Goal: Task Accomplishment & Management: Use online tool/utility

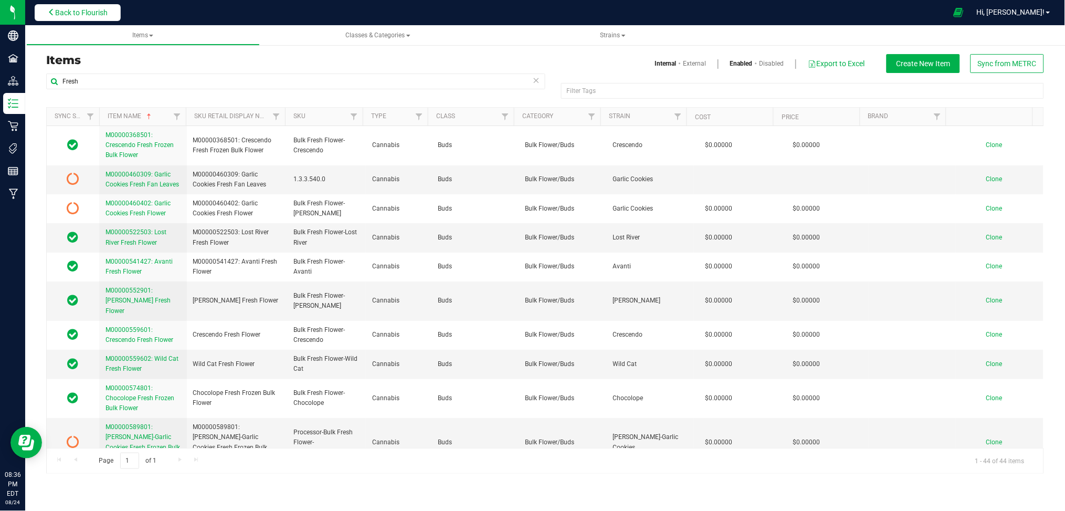
click at [87, 11] on span "Back to Flourish" at bounding box center [81, 12] width 52 height 8
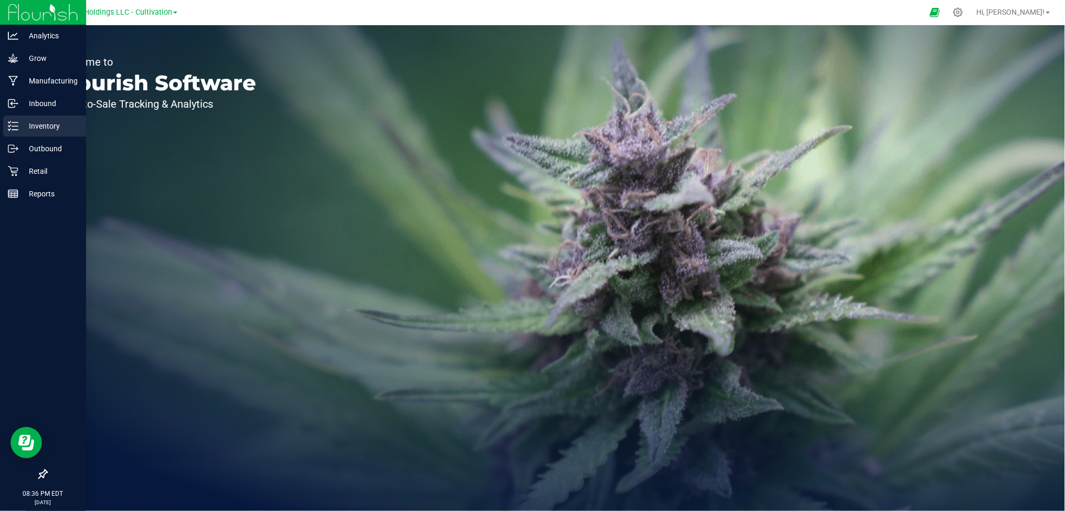
click at [45, 125] on p "Inventory" at bounding box center [49, 126] width 63 height 13
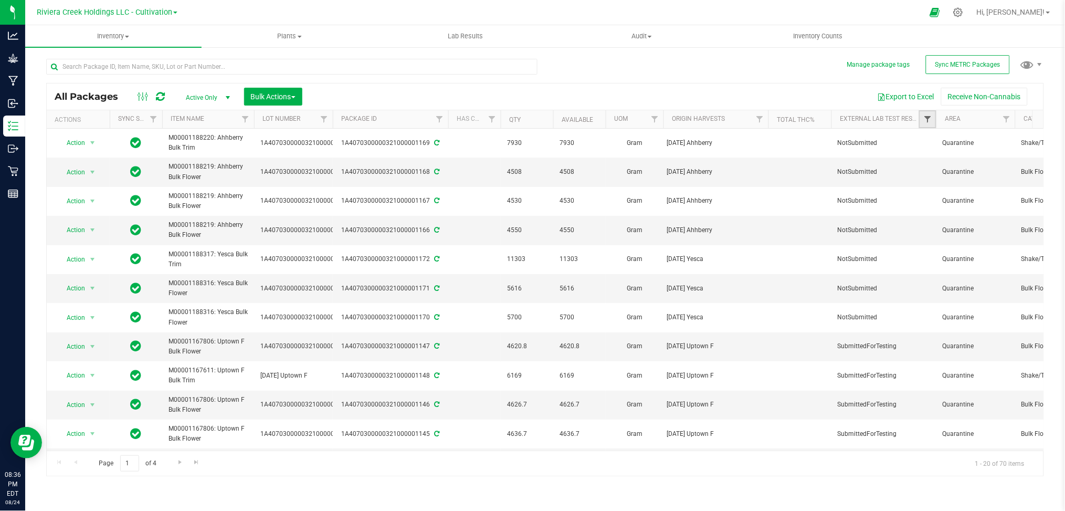
click at [929, 119] on span "Filter" at bounding box center [927, 119] width 8 height 8
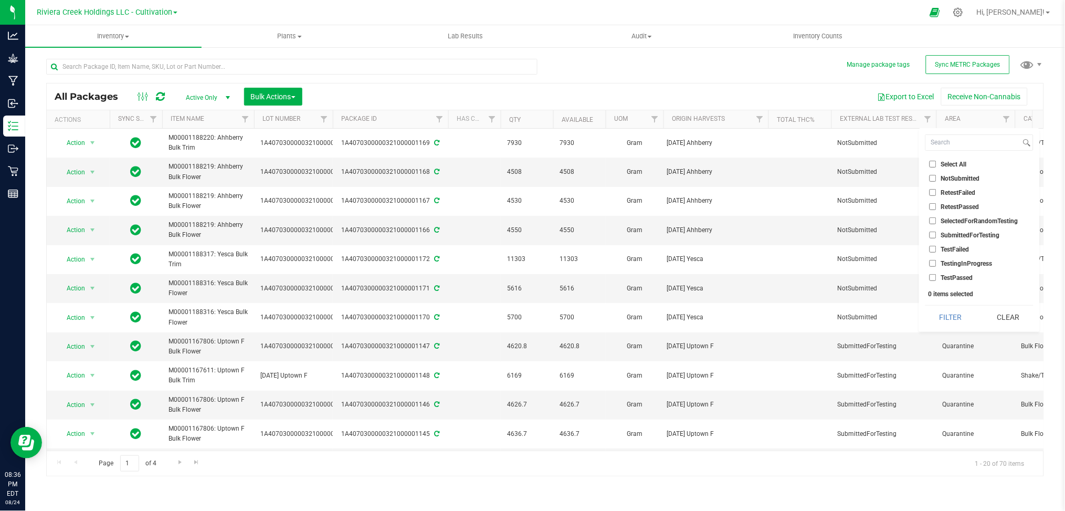
click at [966, 233] on span "SubmittedForTesting" at bounding box center [970, 235] width 59 height 6
click at [936, 233] on input "SubmittedForTesting" at bounding box center [932, 234] width 7 height 7
checkbox input "true"
click at [952, 318] on button "Filter" at bounding box center [950, 316] width 50 height 23
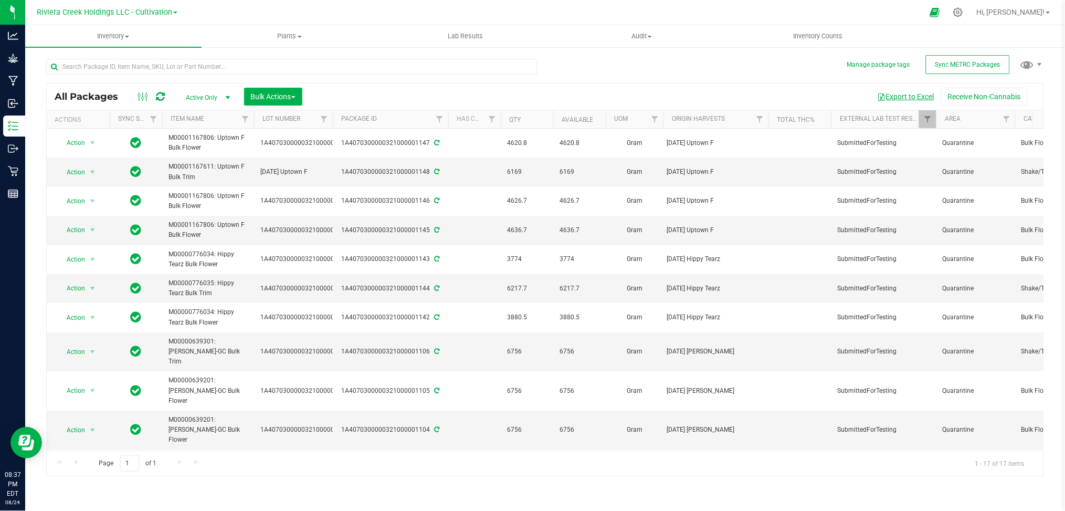
click at [893, 98] on button "Export to Excel" at bounding box center [905, 97] width 70 height 18
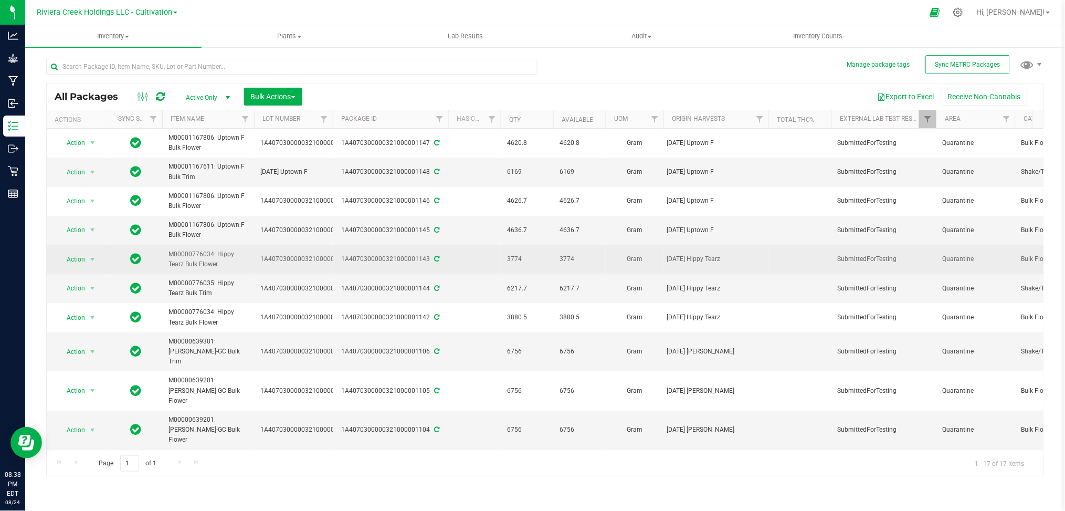
click at [516, 250] on td "3774" at bounding box center [527, 259] width 52 height 29
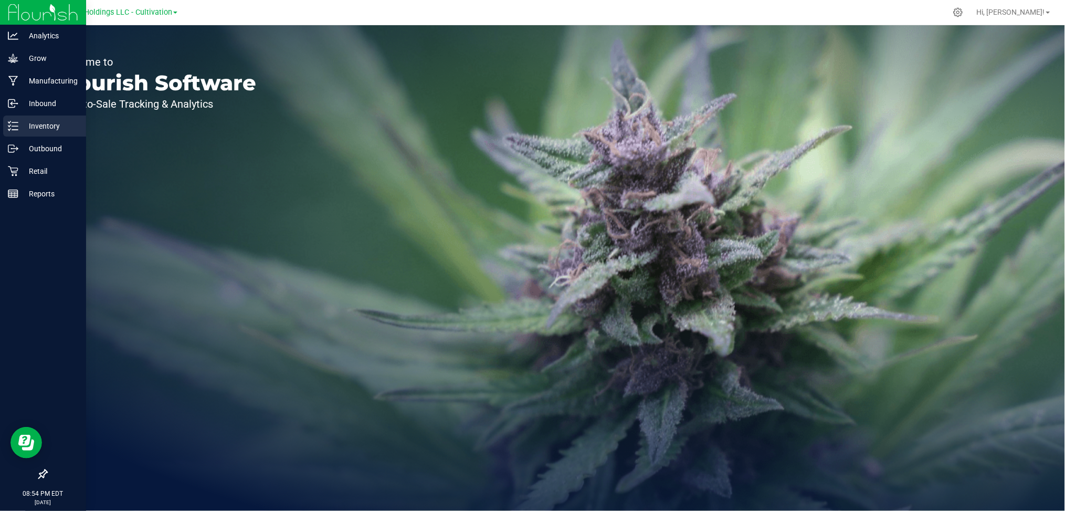
click at [31, 126] on p "Inventory" at bounding box center [49, 126] width 63 height 13
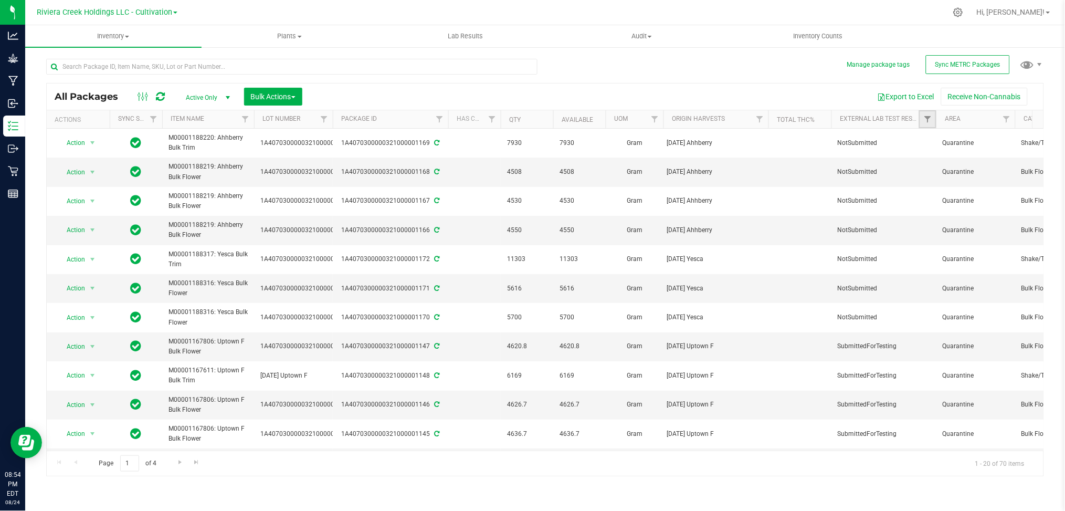
click at [922, 124] on link "Filter" at bounding box center [927, 119] width 17 height 18
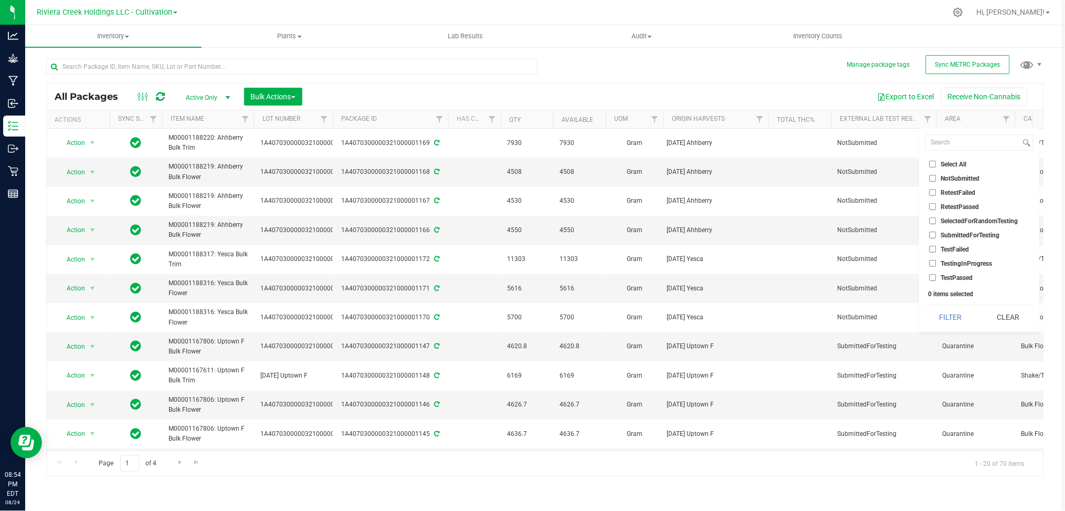
click at [944, 236] on span "SubmittedForTesting" at bounding box center [970, 235] width 59 height 6
click at [936, 236] on input "SubmittedForTesting" at bounding box center [932, 234] width 7 height 7
checkbox input "true"
click at [941, 318] on button "Filter" at bounding box center [950, 316] width 50 height 23
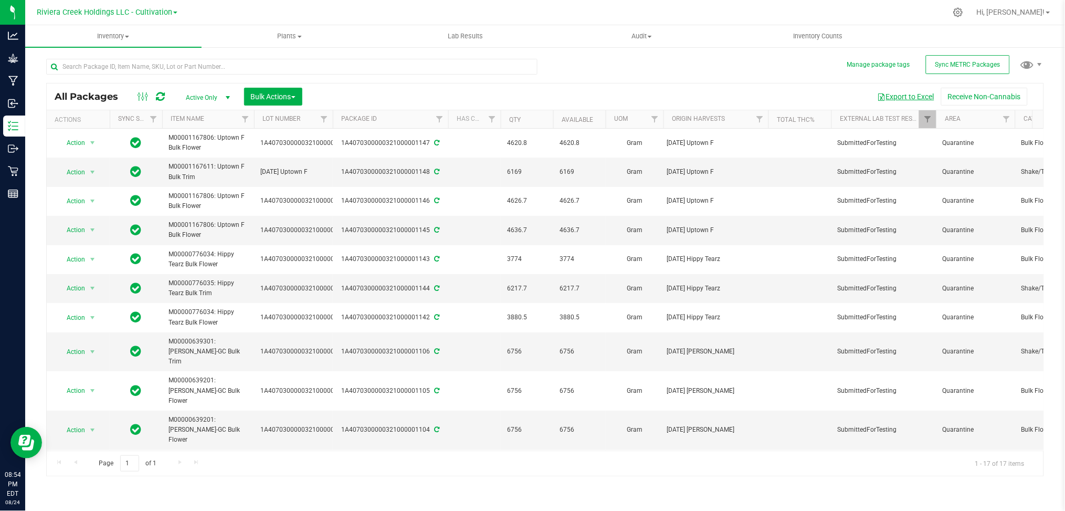
click at [903, 99] on button "Export to Excel" at bounding box center [905, 97] width 70 height 18
click at [387, 166] on td "1A4070300000321000001148" at bounding box center [390, 171] width 115 height 29
drag, startPoint x: 342, startPoint y: 171, endPoint x: 428, endPoint y: 179, distance: 87.0
click at [428, 178] on td "1A4070300000321000001148" at bounding box center [390, 171] width 115 height 29
copy div "1A4070300000321000001148"
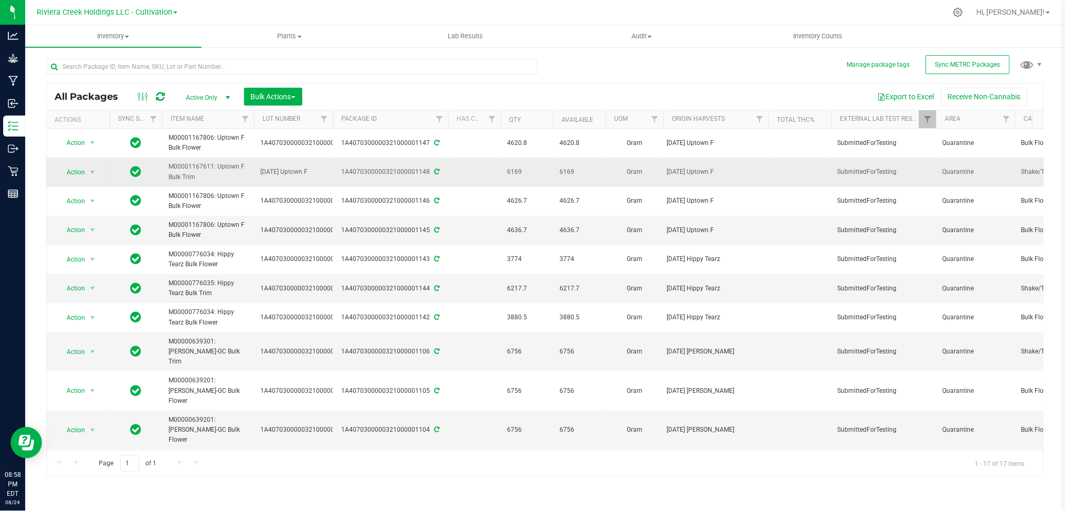
click at [294, 166] on td "[DATE] Uptown F" at bounding box center [293, 171] width 79 height 29
drag, startPoint x: 326, startPoint y: 175, endPoint x: 240, endPoint y: 164, distance: 86.7
type input "1A4070300000321000001148"
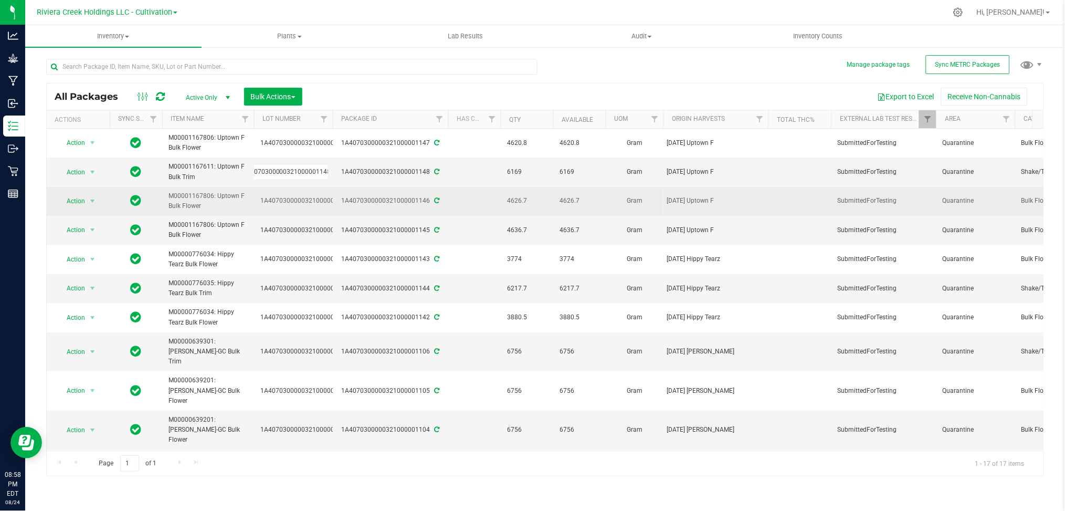
click at [481, 188] on div "All Packages Active Only Active Only Lab Samples Locked All External Internal B…" at bounding box center [544, 279] width 997 height 393
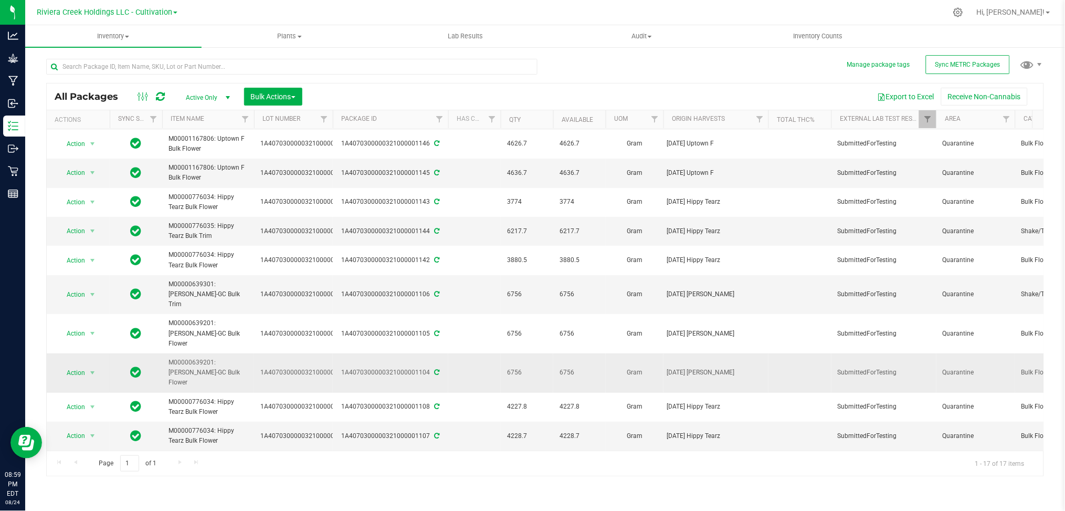
scroll to position [0, 0]
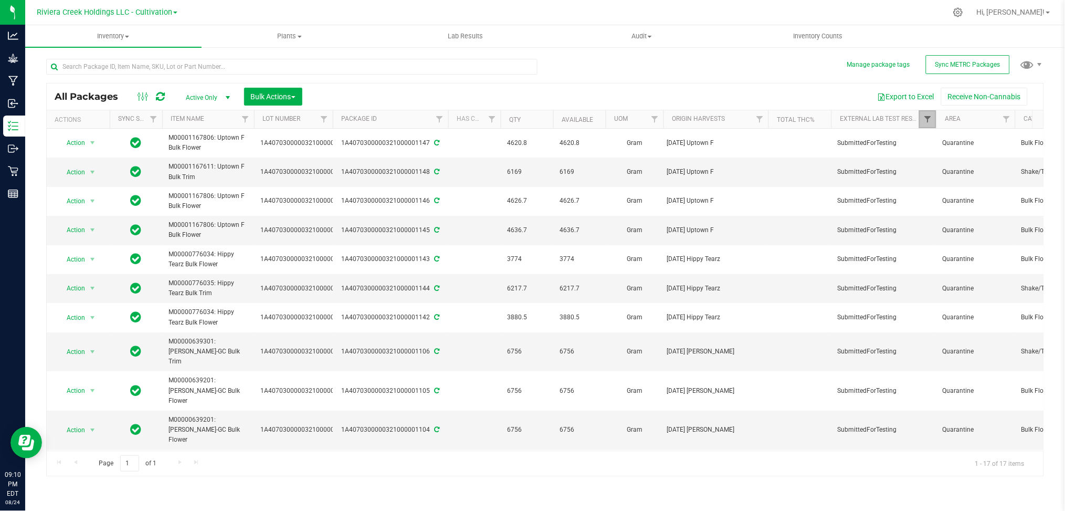
click at [930, 116] on span "Filter" at bounding box center [927, 119] width 8 height 8
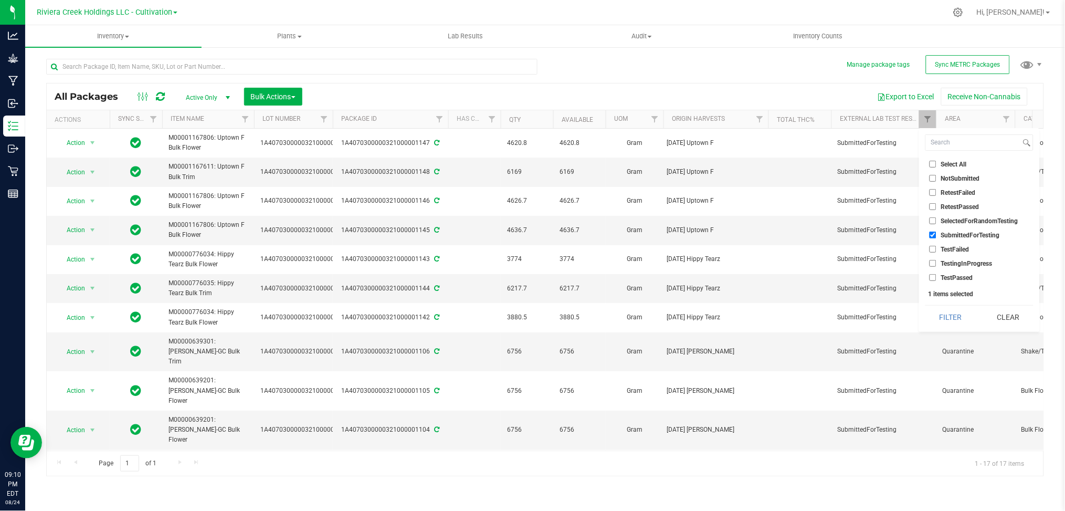
click at [952, 233] on span "SubmittedForTesting" at bounding box center [970, 235] width 59 height 6
click at [936, 233] on input "SubmittedForTesting" at bounding box center [932, 234] width 7 height 7
checkbox input "false"
click at [942, 318] on button "Filter" at bounding box center [950, 316] width 50 height 23
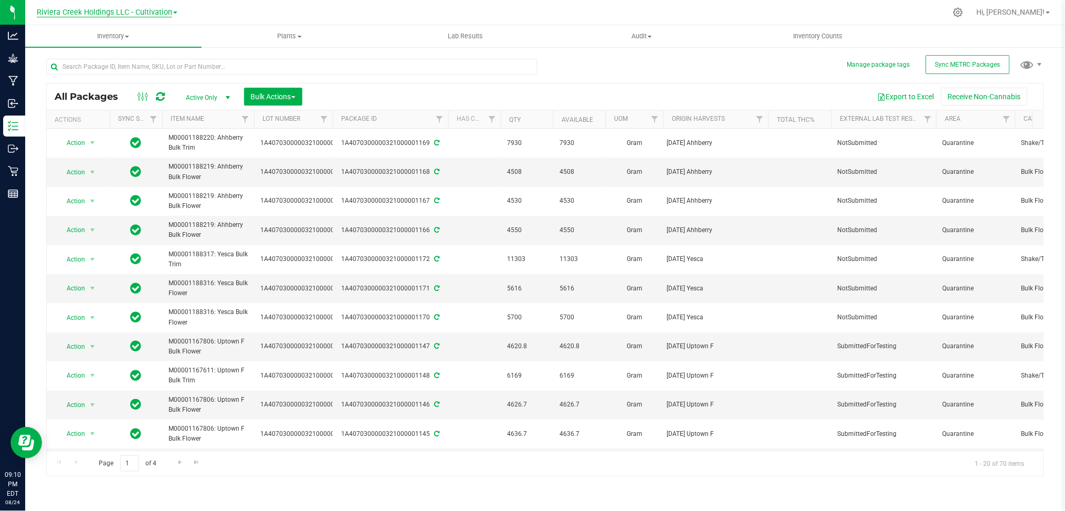
click at [140, 9] on span "Riviera Creek Holdings LLC - Cultivation" at bounding box center [104, 12] width 135 height 9
click at [138, 51] on link "Riviera Creek Holdings LLC - Processing" at bounding box center [106, 51] width 153 height 14
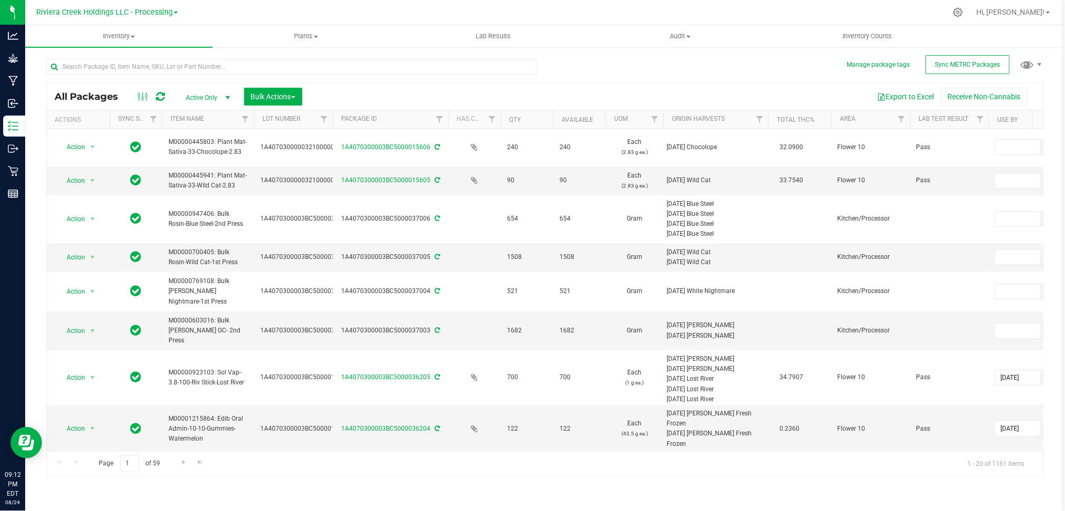
click at [225, 94] on span "select" at bounding box center [228, 97] width 8 height 8
drag, startPoint x: 215, startPoint y: 150, endPoint x: 214, endPoint y: 145, distance: 5.4
click at [215, 150] on li "Locked" at bounding box center [205, 146] width 57 height 16
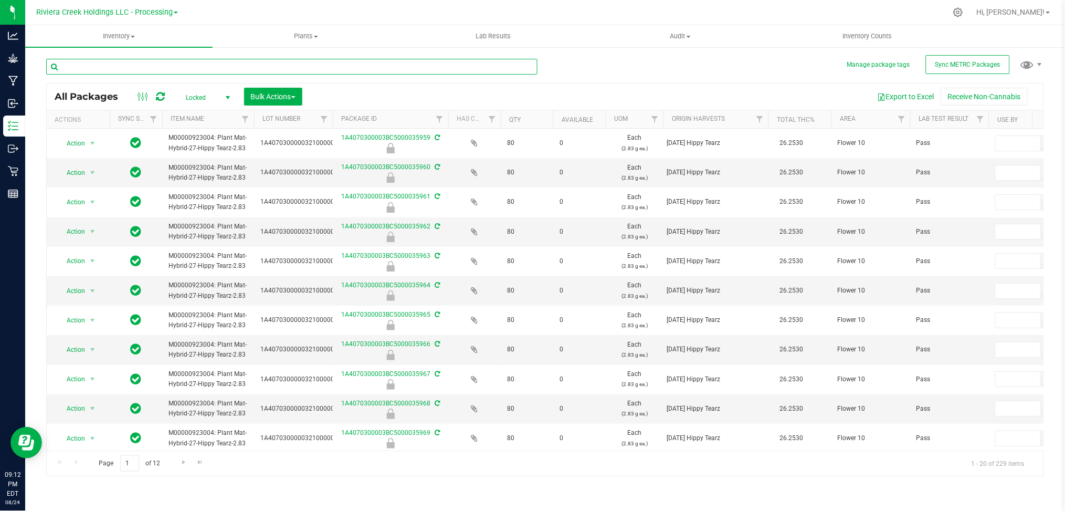
click at [219, 68] on input "text" at bounding box center [291, 67] width 491 height 16
type input "000881"
click at [291, 96] on span "Bulk Actions" at bounding box center [273, 96] width 45 height 8
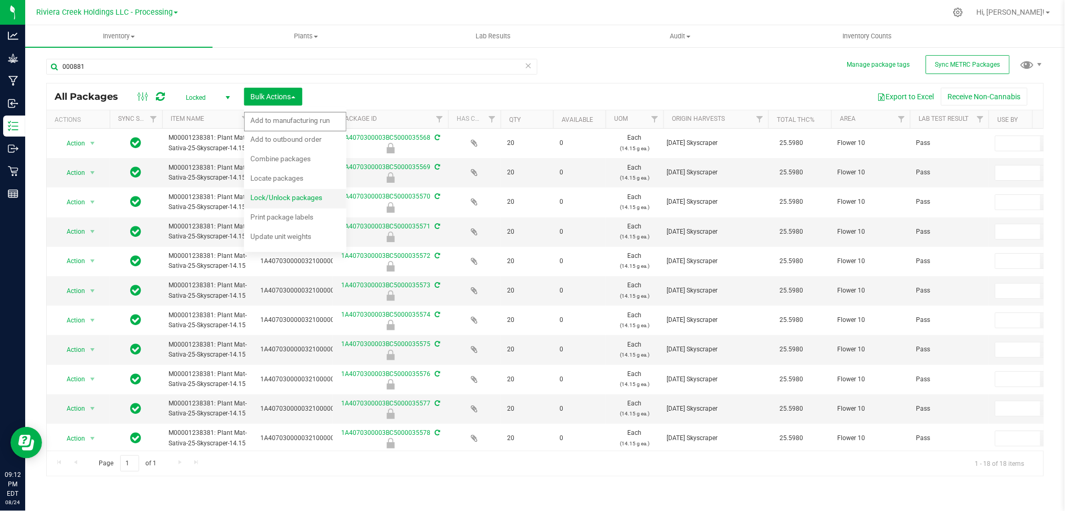
click at [295, 198] on span "Lock/Unlock packages" at bounding box center [286, 197] width 72 height 8
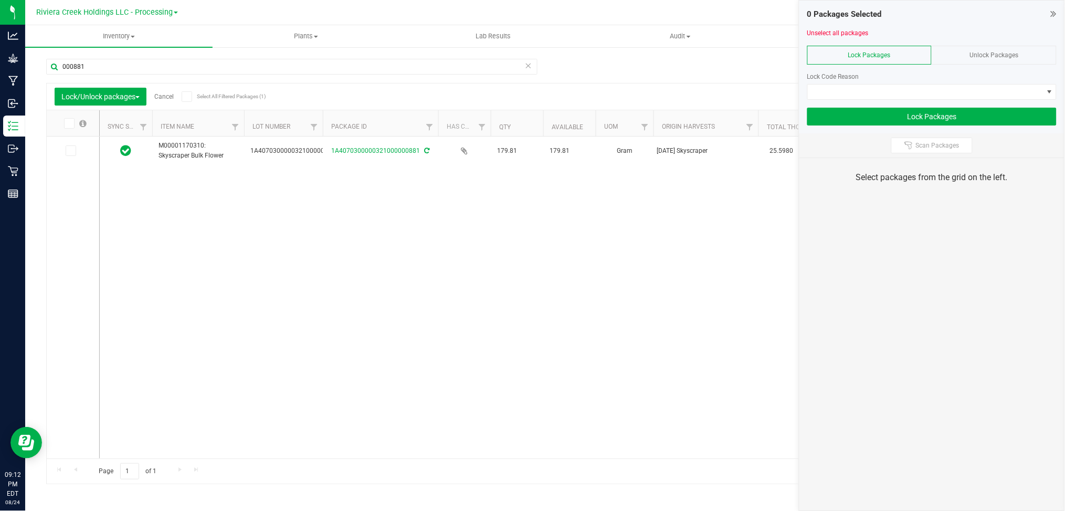
click at [999, 52] on span "Unlock Packages" at bounding box center [994, 54] width 49 height 7
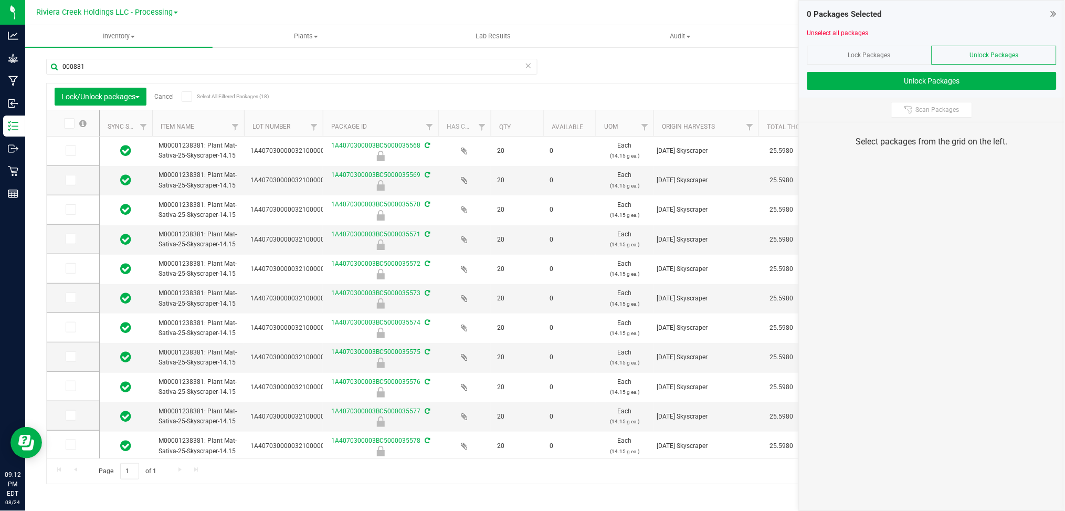
drag, startPoint x: 67, startPoint y: 121, endPoint x: 76, endPoint y: 121, distance: 8.9
click at [68, 123] on icon at bounding box center [68, 123] width 7 height 0
click at [0, 0] on input "checkbox" at bounding box center [0, 0] width 0 height 0
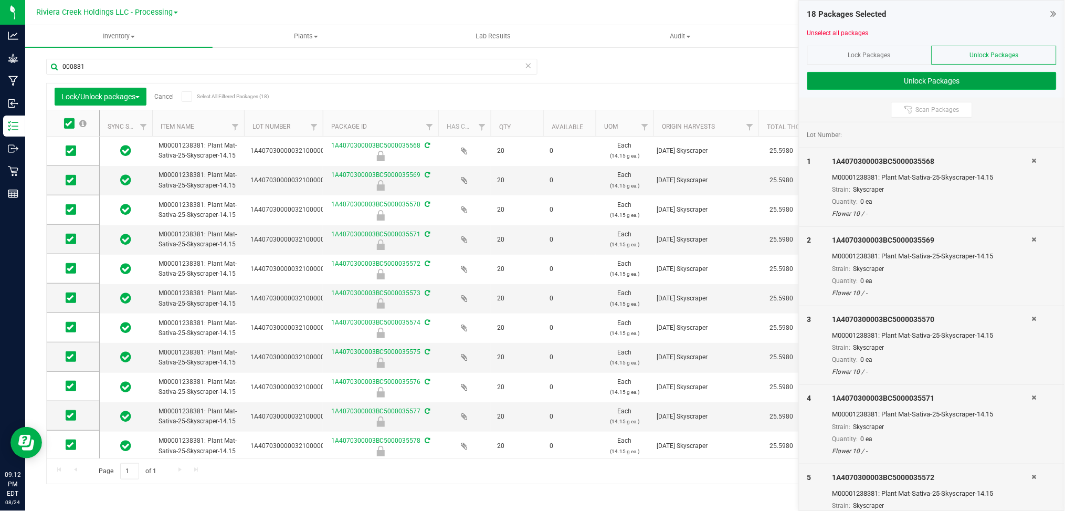
click at [961, 80] on button "Unlock Packages" at bounding box center [931, 81] width 249 height 18
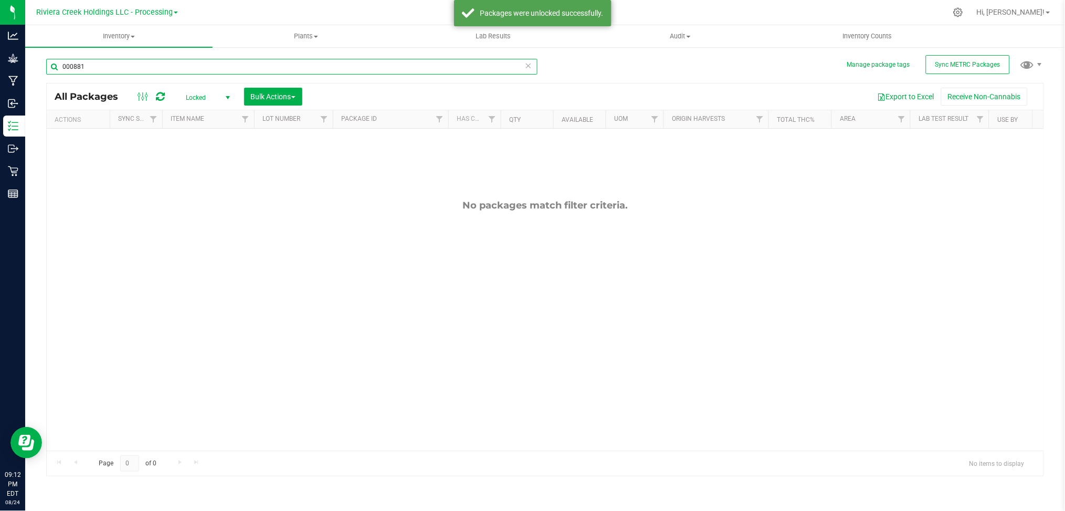
click at [155, 70] on input "000881" at bounding box center [291, 67] width 491 height 16
type input "0"
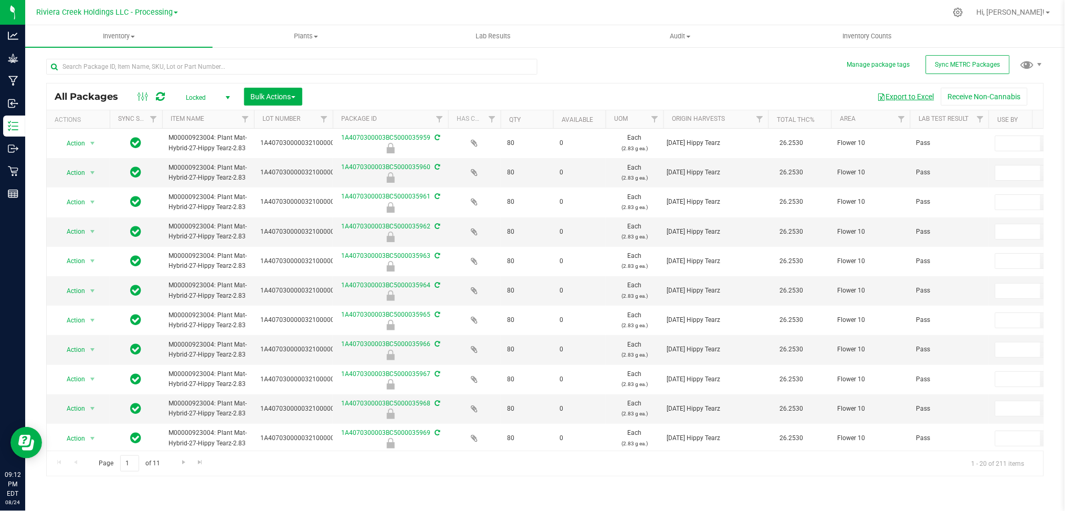
click at [901, 95] on button "Export to Excel" at bounding box center [905, 97] width 70 height 18
click at [226, 95] on span "select" at bounding box center [228, 97] width 8 height 8
click at [210, 116] on li "Active Only" at bounding box center [205, 115] width 57 height 16
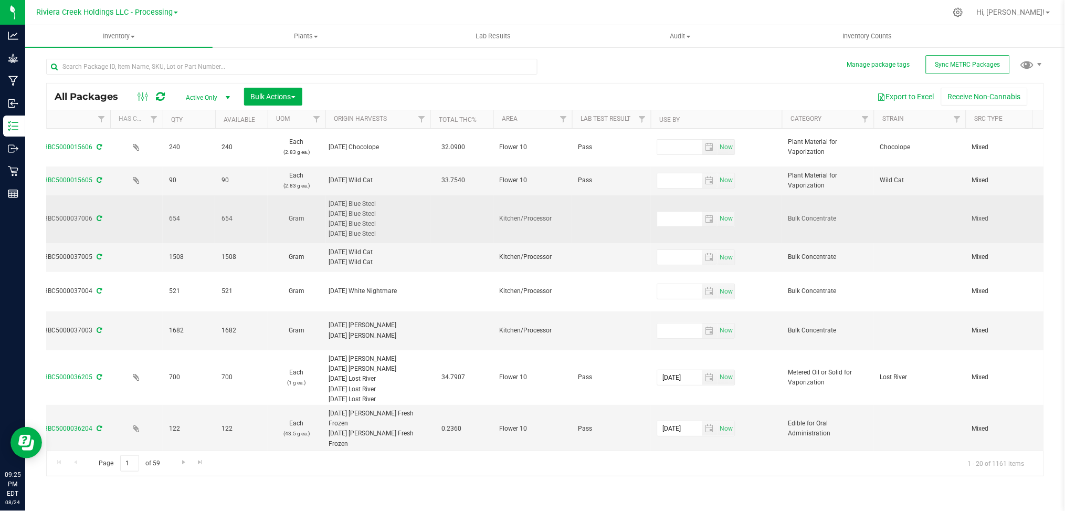
scroll to position [0, 339]
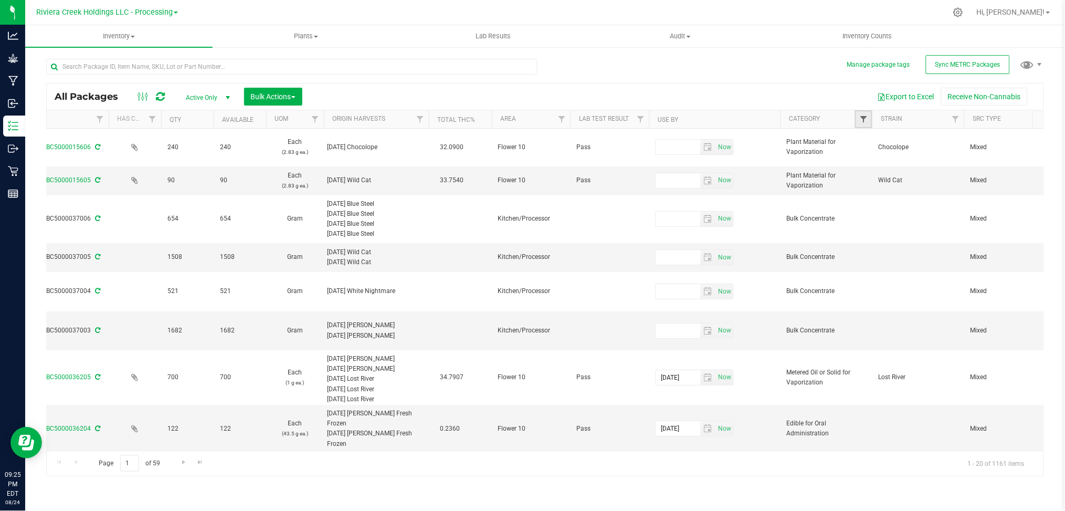
click at [864, 120] on span "Filter" at bounding box center [863, 119] width 8 height 8
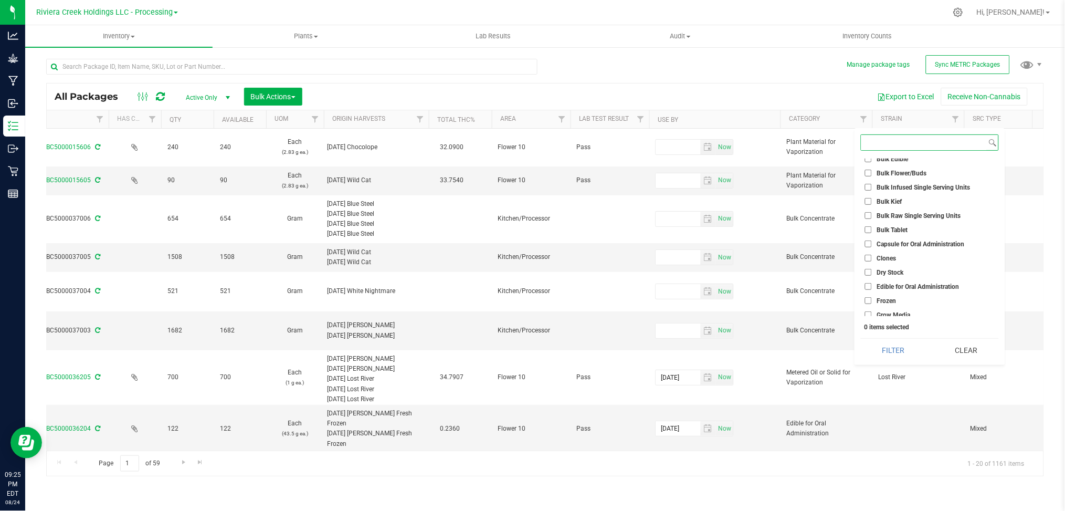
scroll to position [70, 0]
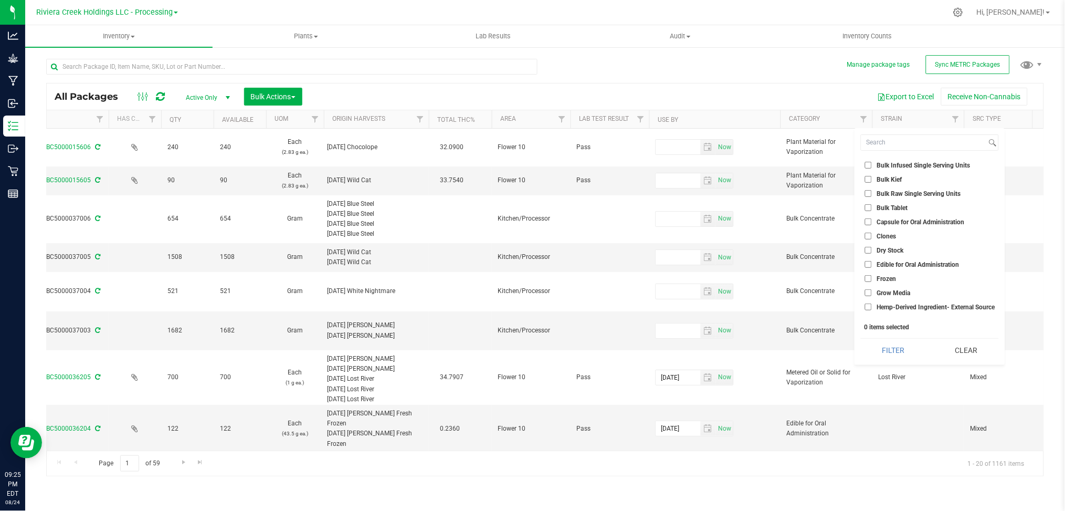
click at [913, 263] on span "Edible for Oral Administration" at bounding box center [917, 264] width 82 height 6
click at [872, 263] on input "Edible for Oral Administration" at bounding box center [868, 264] width 7 height 7
checkbox input "true"
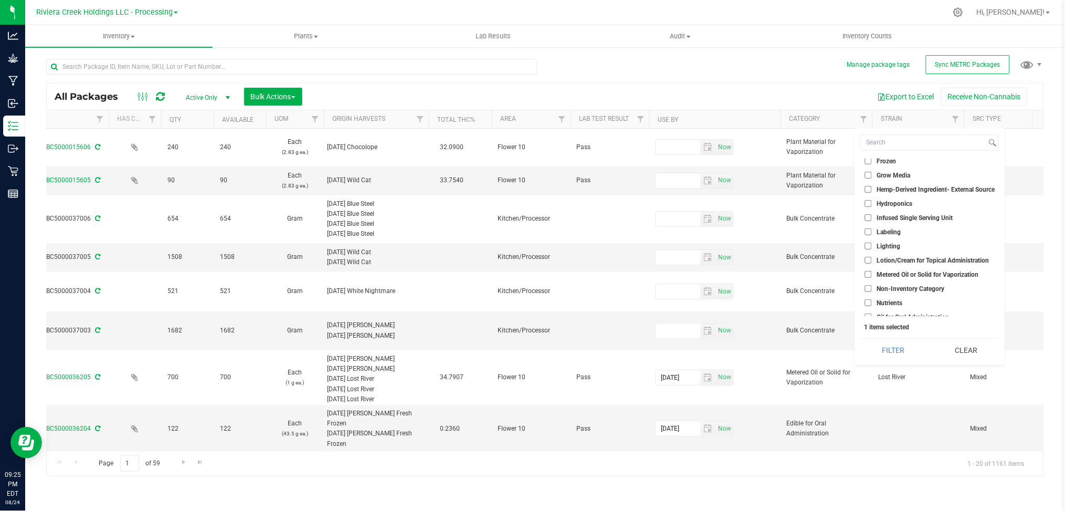
scroll to position [210, 0]
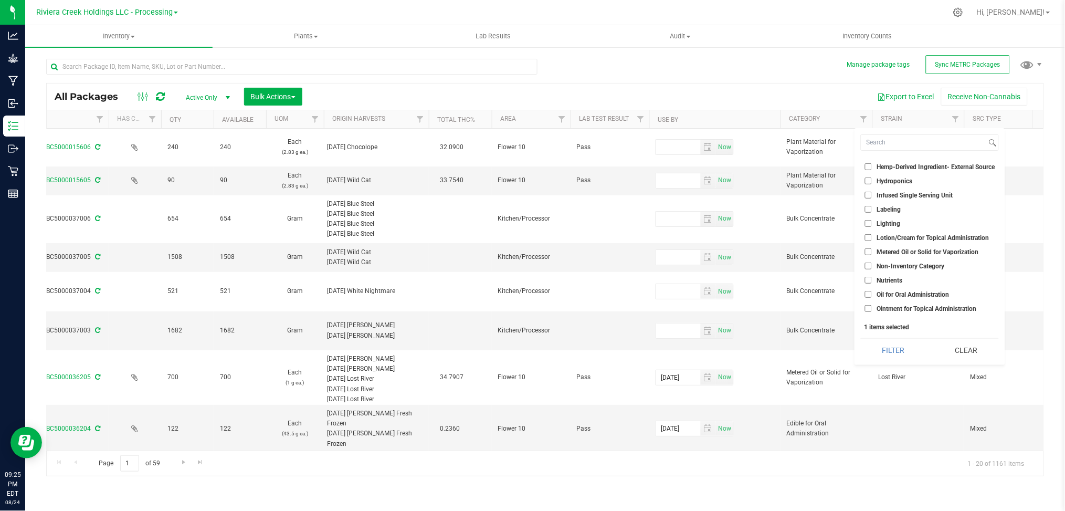
click at [905, 251] on span "Metered Oil or Solid for Vaporization" at bounding box center [927, 252] width 102 height 6
click at [872, 251] on input "Metered Oil or Solid for Vaporization" at bounding box center [868, 251] width 7 height 7
checkbox input "true"
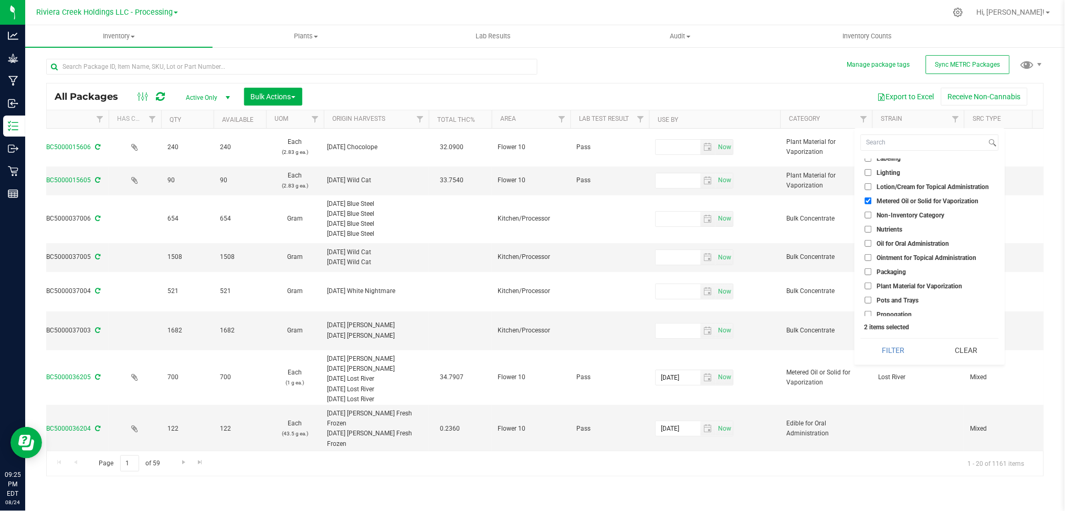
scroll to position [280, 0]
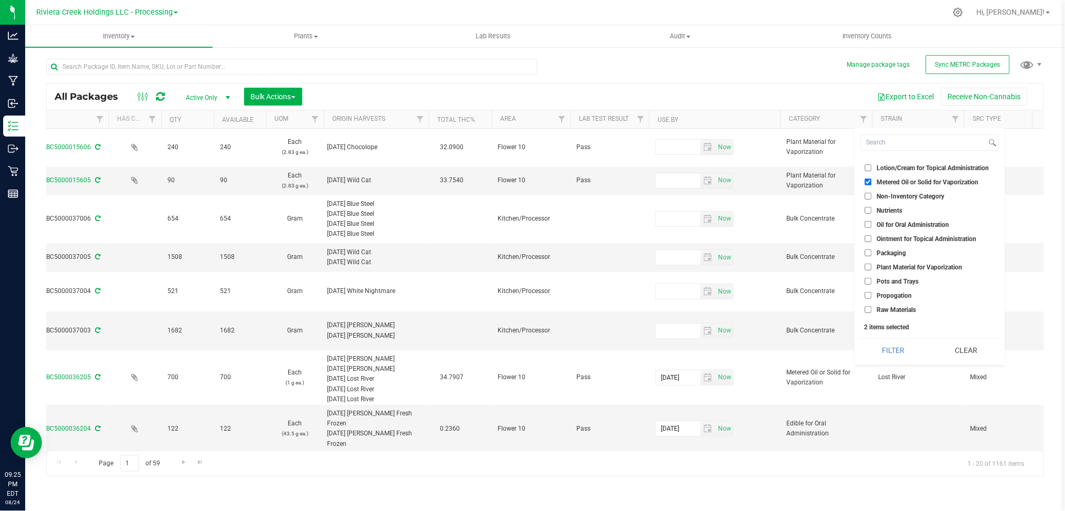
click at [911, 265] on span "Plant Material for Vaporization" at bounding box center [919, 267] width 86 height 6
click at [872, 265] on input "Plant Material for Vaporization" at bounding box center [868, 266] width 7 height 7
checkbox input "true"
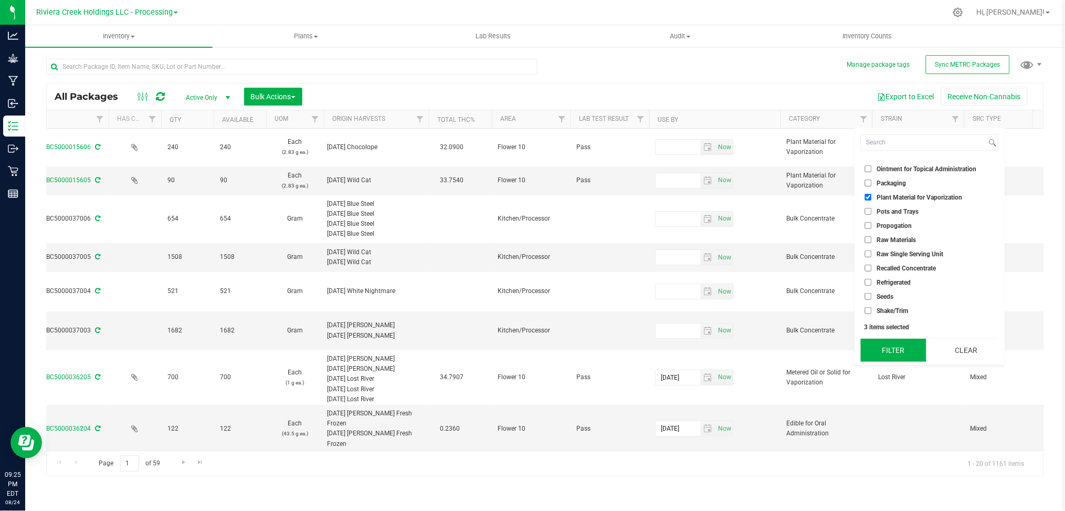
click at [889, 348] on button "Filter" at bounding box center [892, 349] width 65 height 23
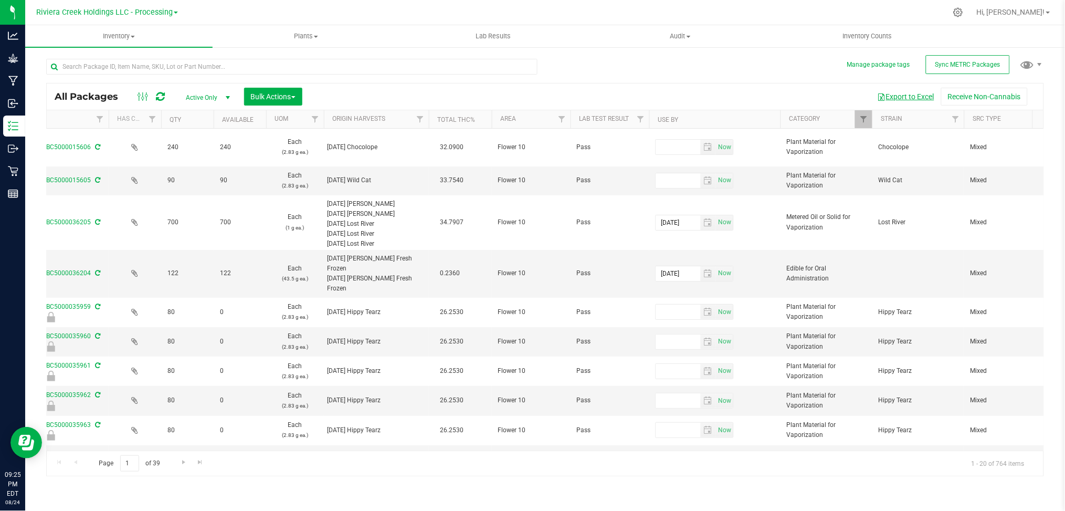
click at [921, 94] on button "Export to Excel" at bounding box center [905, 97] width 70 height 18
